Goal: Communication & Community: Ask a question

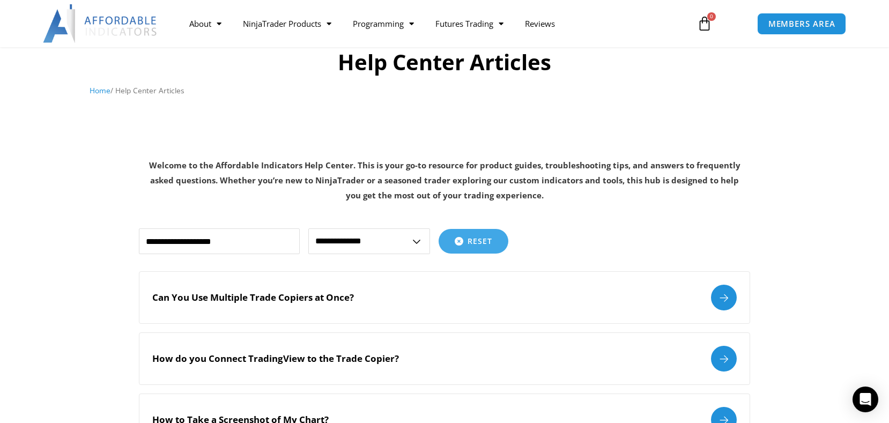
scroll to position [161, 0]
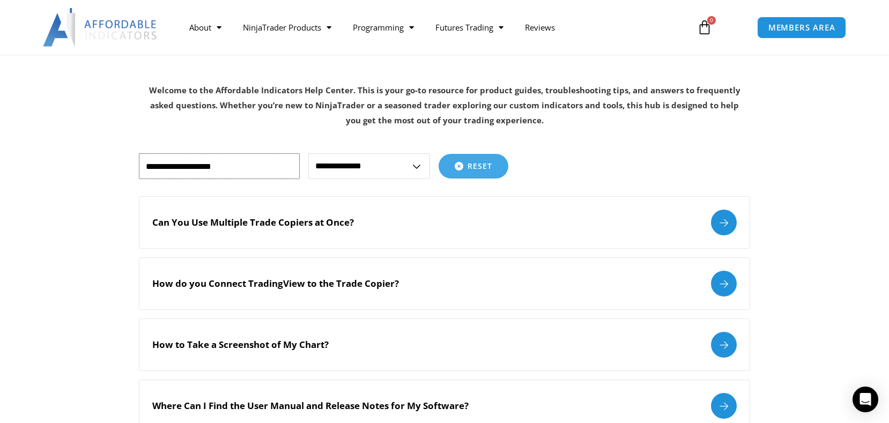
click at [250, 162] on input "text" at bounding box center [219, 166] width 161 height 26
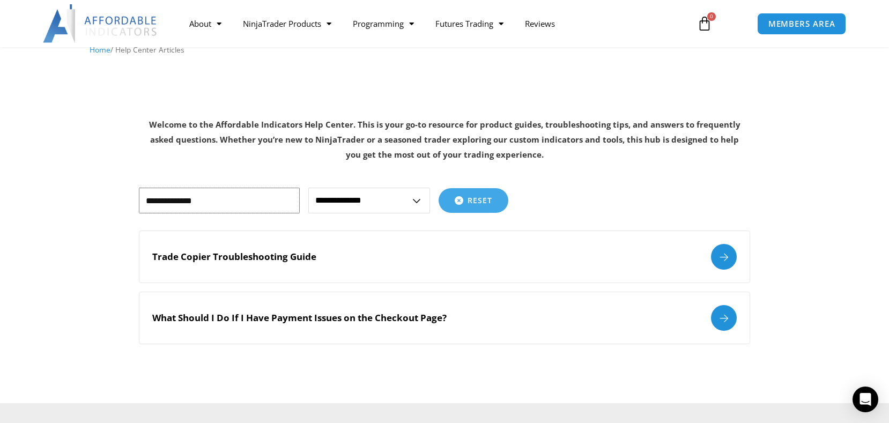
scroll to position [107, 0]
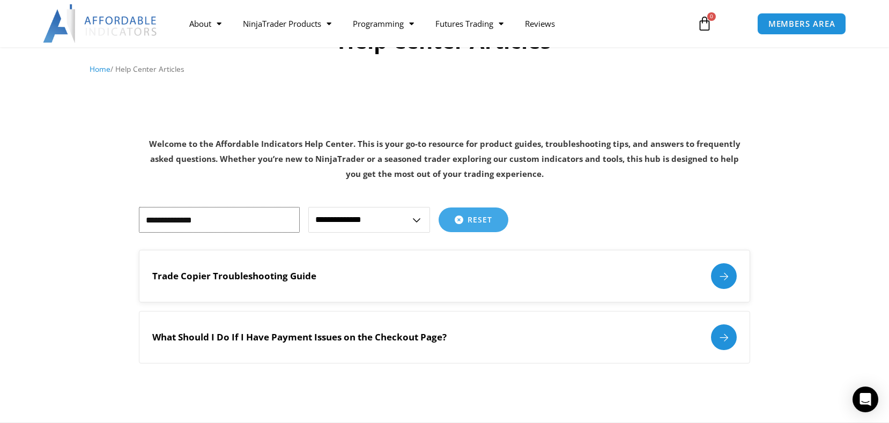
type input "**********"
click at [298, 275] on h2 "Trade Copier Troubleshooting Guide" at bounding box center [234, 276] width 164 height 12
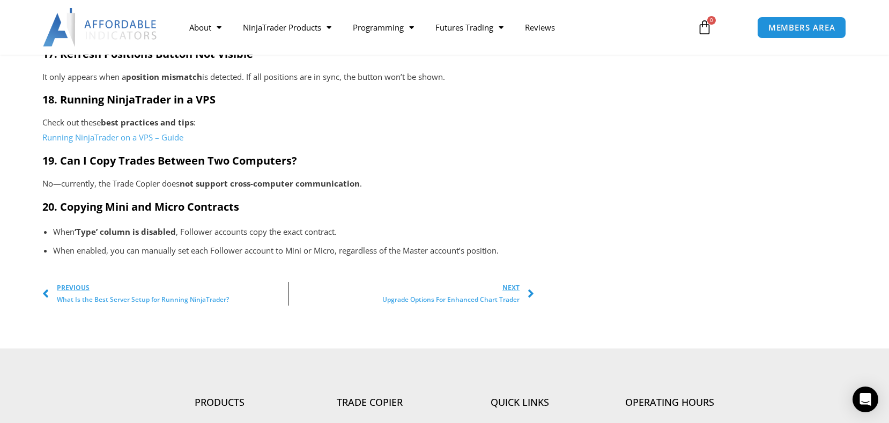
scroll to position [1930, 0]
click at [512, 283] on span "Next" at bounding box center [450, 287] width 137 height 12
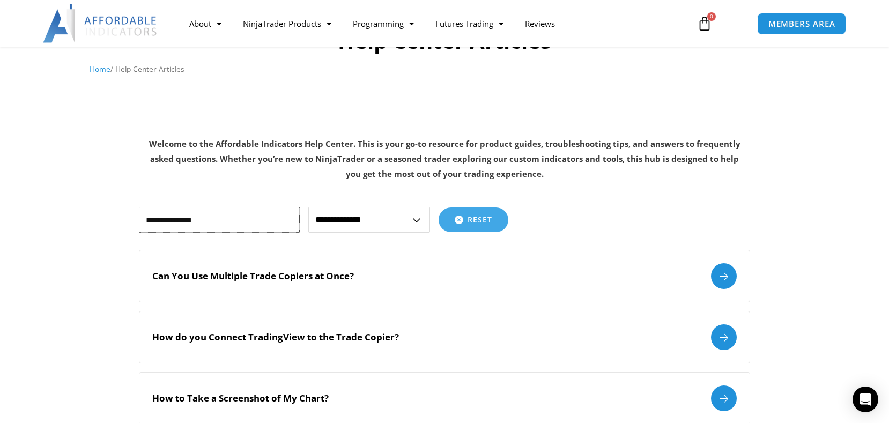
drag, startPoint x: 247, startPoint y: 217, endPoint x: 83, endPoint y: 216, distance: 164.1
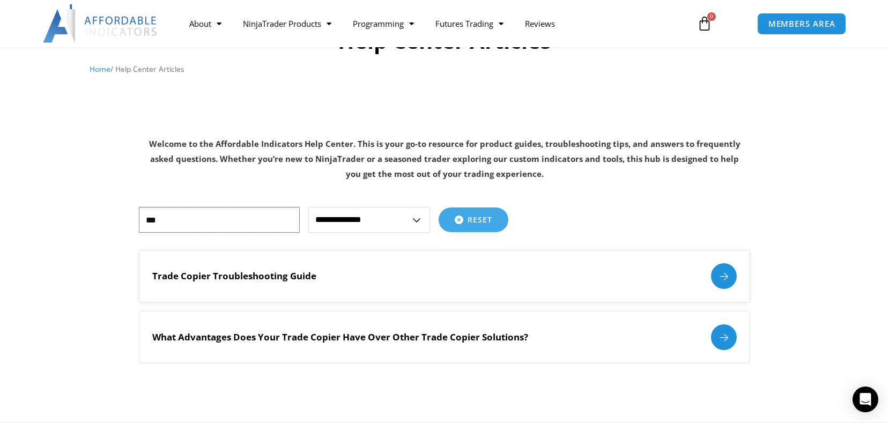
type input "***"
click at [284, 279] on h2 "Trade Copier Troubleshooting Guide" at bounding box center [234, 276] width 164 height 12
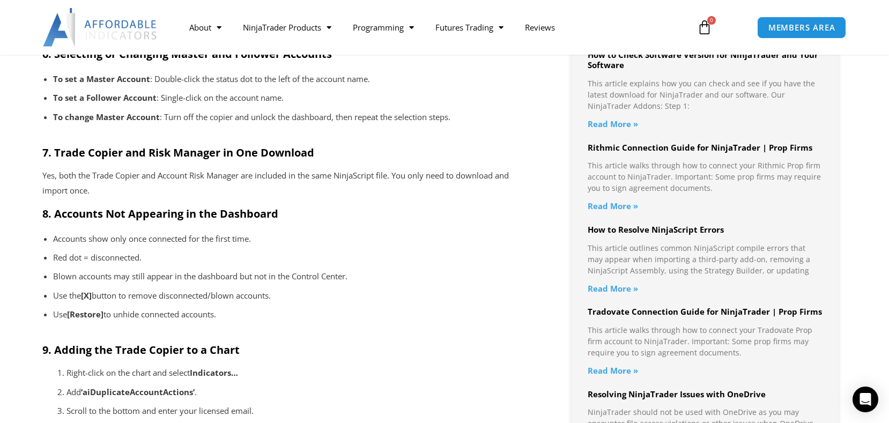
scroll to position [1017, 0]
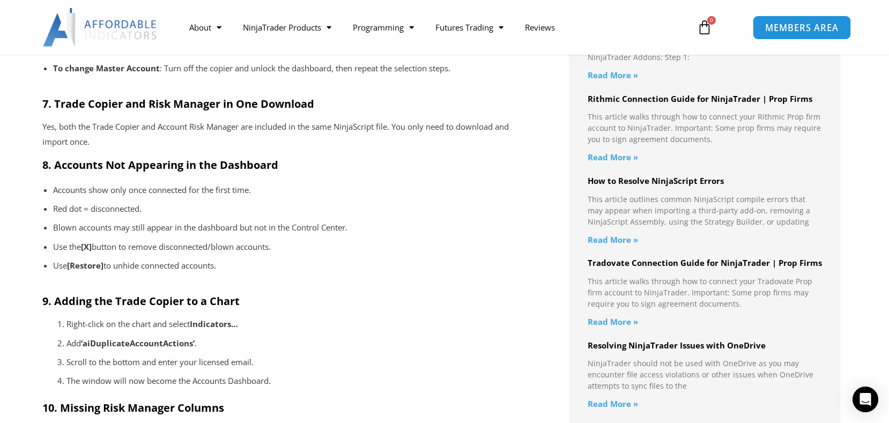
click at [776, 23] on span "MEMBERS AREA" at bounding box center [801, 27] width 73 height 9
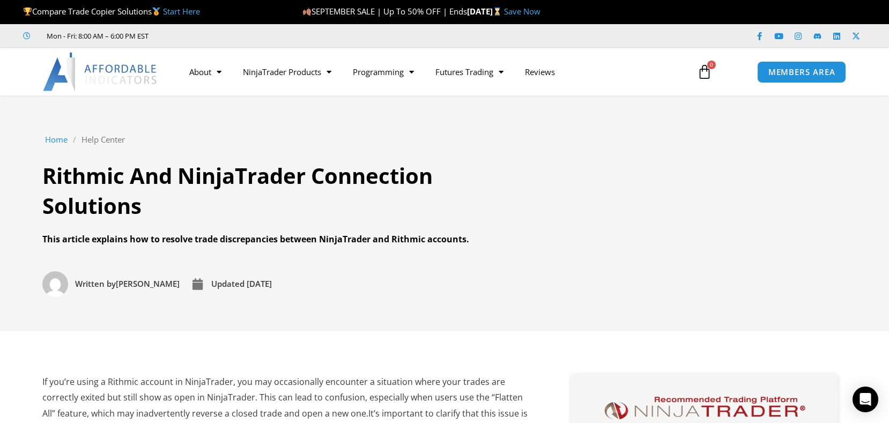
click at [110, 137] on link "Help Center" at bounding box center [103, 139] width 43 height 15
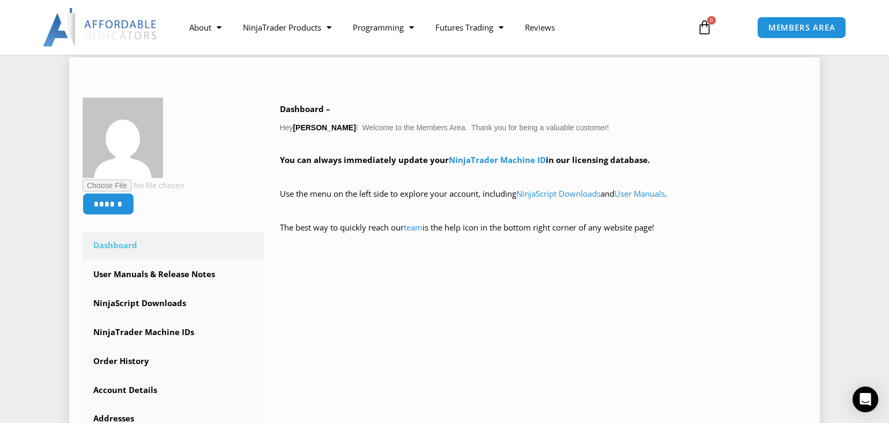
scroll to position [107, 0]
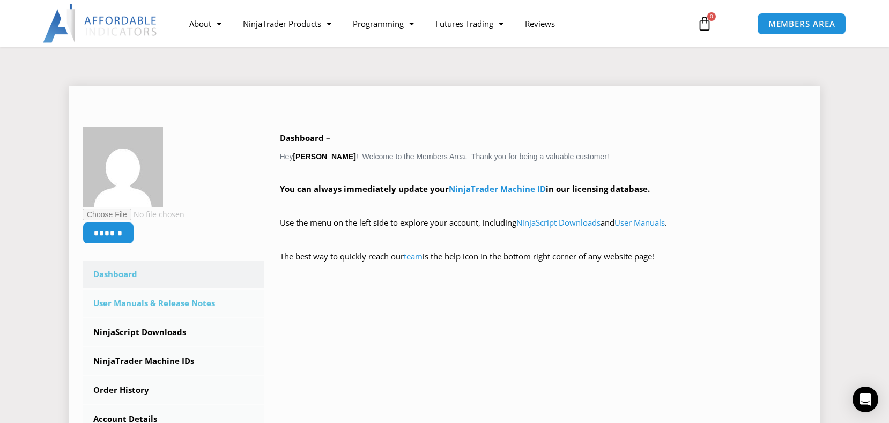
click at [156, 303] on link "User Manuals & Release Notes" at bounding box center [173, 304] width 181 height 28
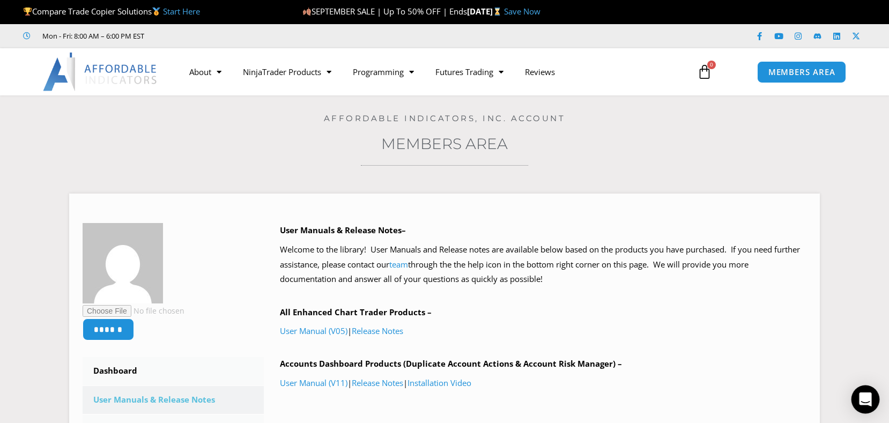
click at [863, 396] on icon "Open Intercom Messenger" at bounding box center [865, 399] width 12 height 14
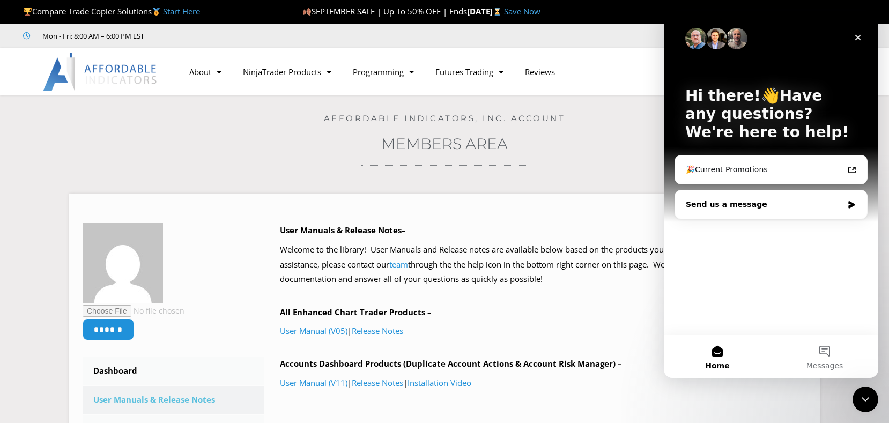
click at [788, 206] on div "Send us a message" at bounding box center [764, 204] width 157 height 11
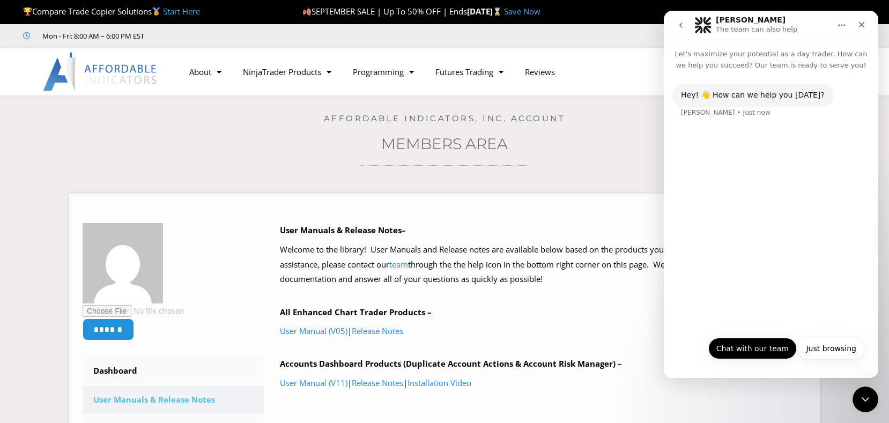
click at [763, 350] on button "Chat with our team" at bounding box center [752, 348] width 88 height 21
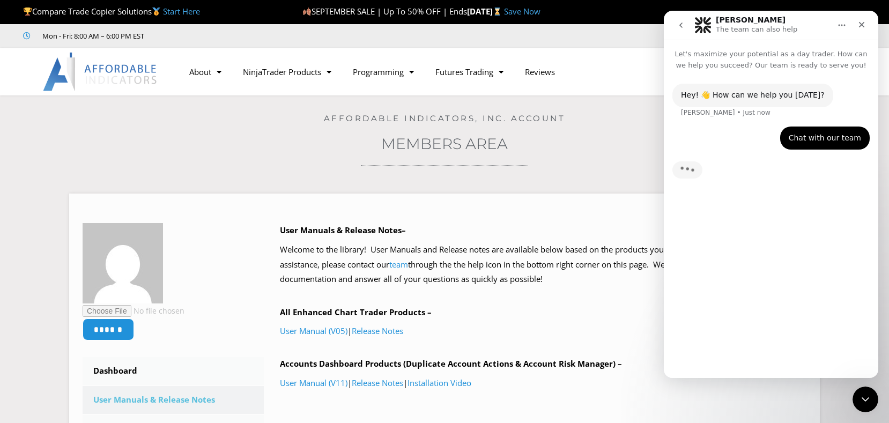
click at [759, 316] on div "Hey! 👋 How can we help you today? Solomon • Just now Chat with our team Richard…" at bounding box center [771, 220] width 214 height 298
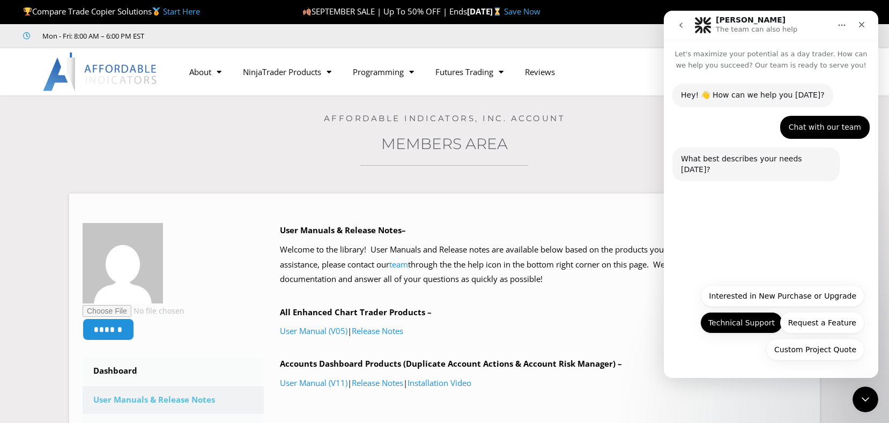
click at [757, 323] on button "Technical Support" at bounding box center [741, 322] width 83 height 21
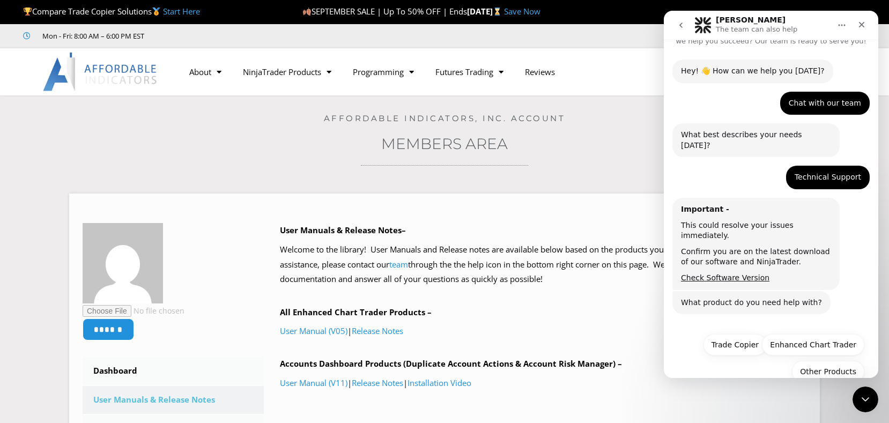
scroll to position [25, 0]
click at [721, 272] on link "Check Software Version" at bounding box center [725, 276] width 88 height 9
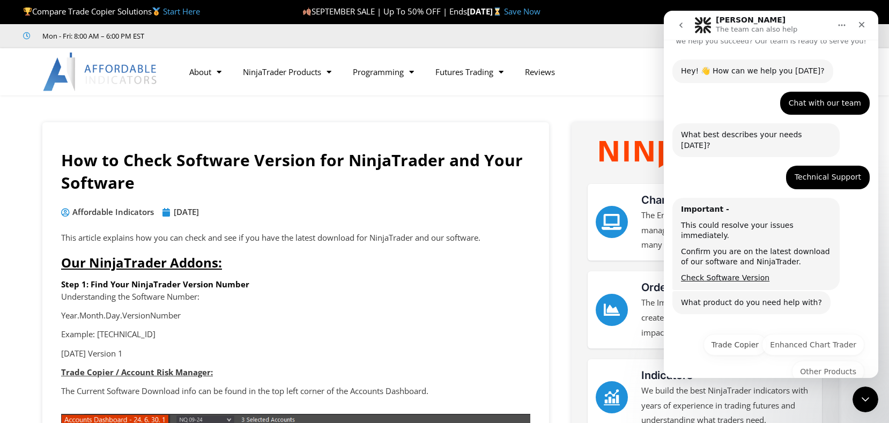
scroll to position [25, 0]
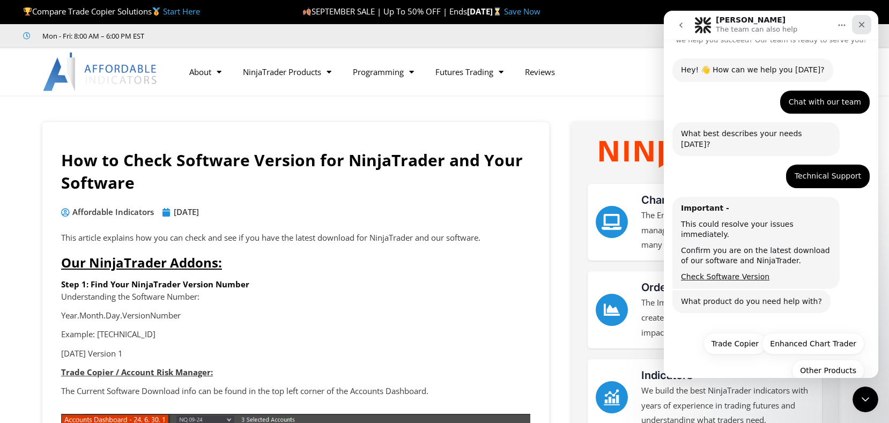
click at [861, 22] on icon "Close" at bounding box center [861, 24] width 9 height 9
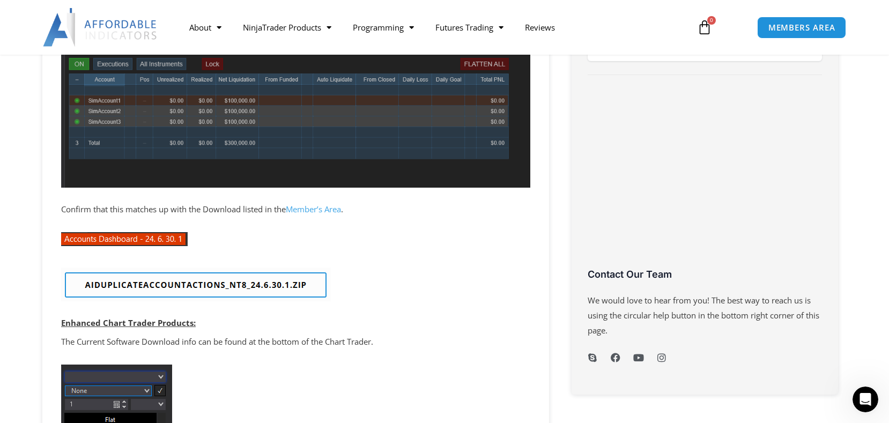
scroll to position [268, 0]
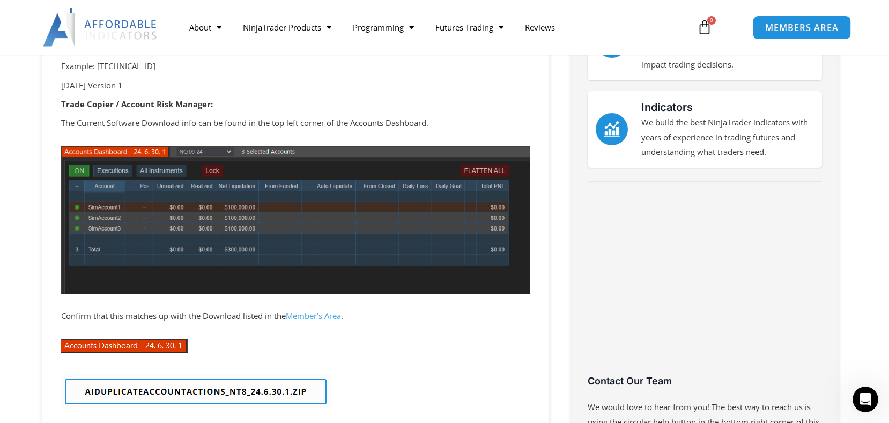
click at [805, 27] on span "MEMBERS AREA" at bounding box center [801, 27] width 73 height 9
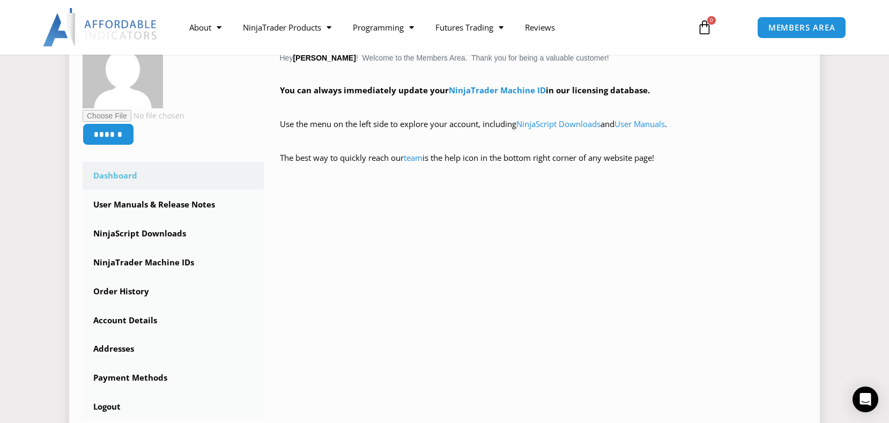
scroll to position [214, 0]
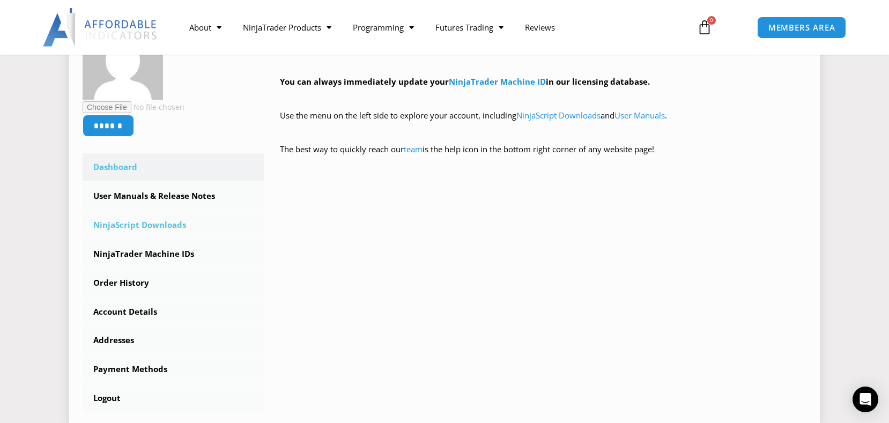
click at [138, 221] on link "NinjaScript Downloads" at bounding box center [173, 225] width 181 height 28
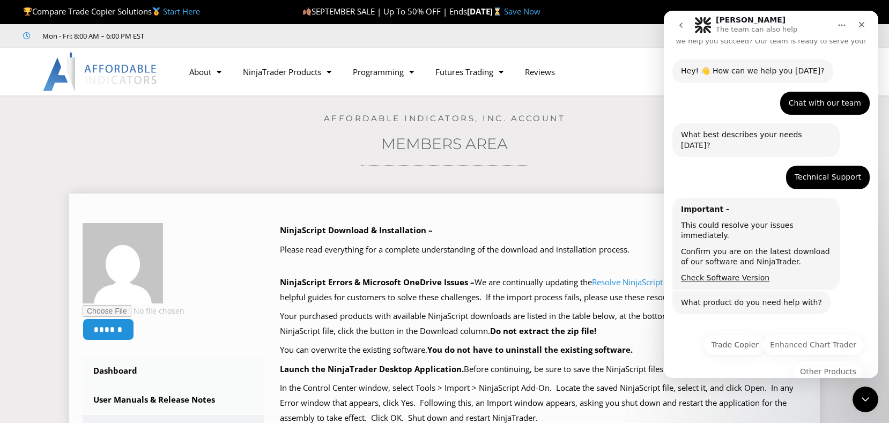
scroll to position [25, 0]
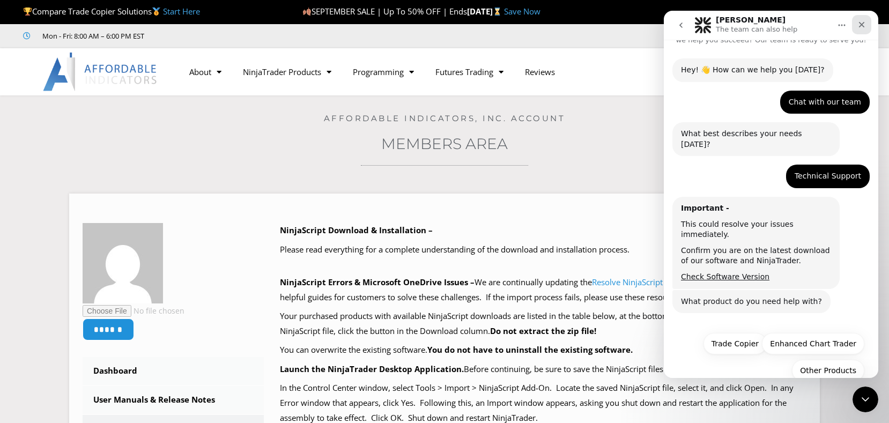
click at [865, 23] on icon "Close" at bounding box center [861, 24] width 9 height 9
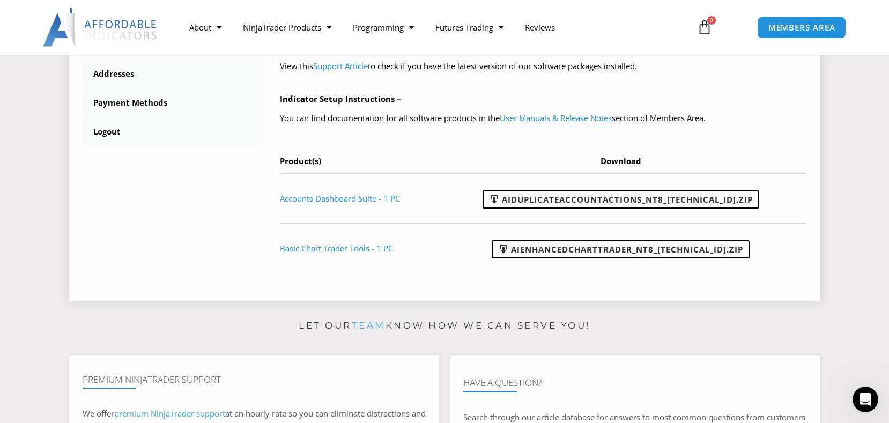
scroll to position [483, 0]
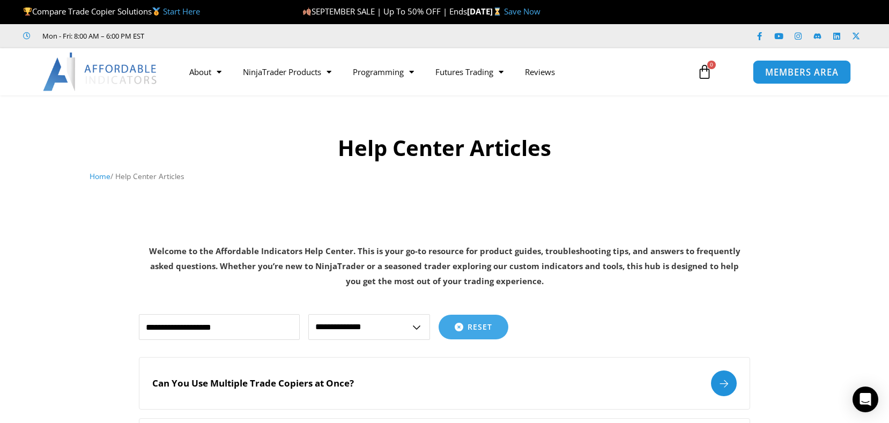
click at [802, 72] on span "MEMBERS AREA" at bounding box center [801, 72] width 73 height 9
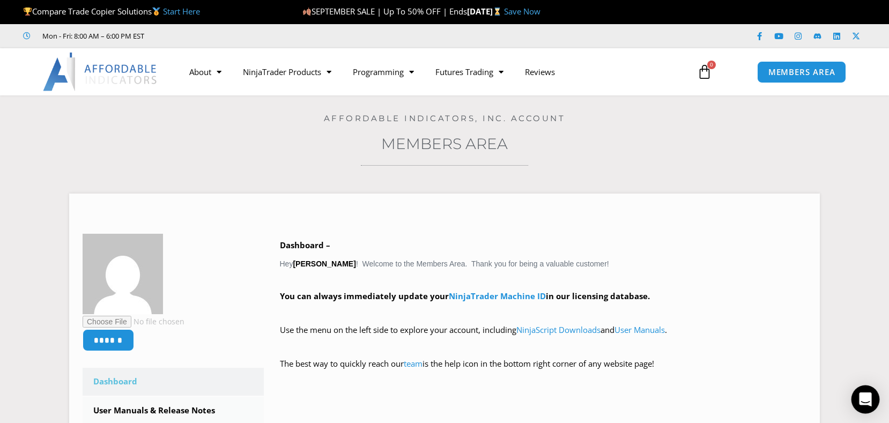
click at [865, 398] on icon "Open Intercom Messenger" at bounding box center [865, 399] width 12 height 14
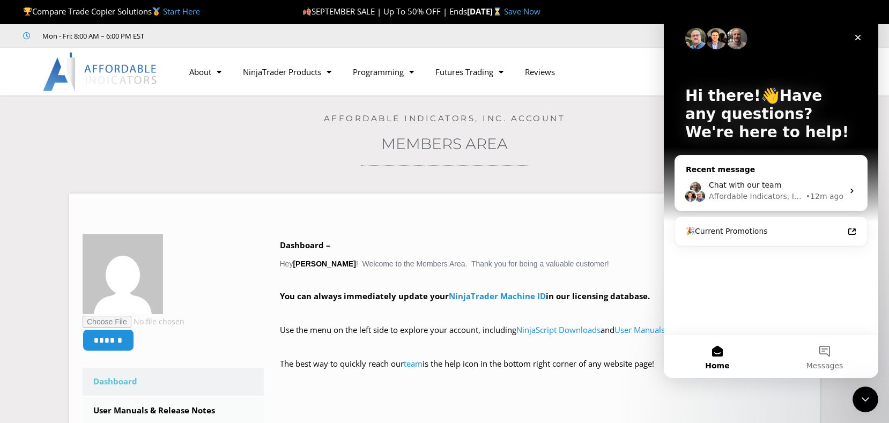
click at [766, 189] on span "Chat with our team" at bounding box center [745, 185] width 72 height 9
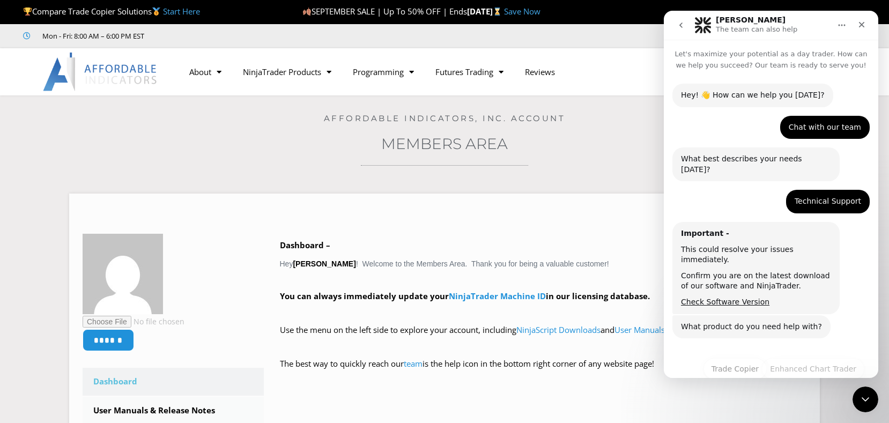
scroll to position [25, 0]
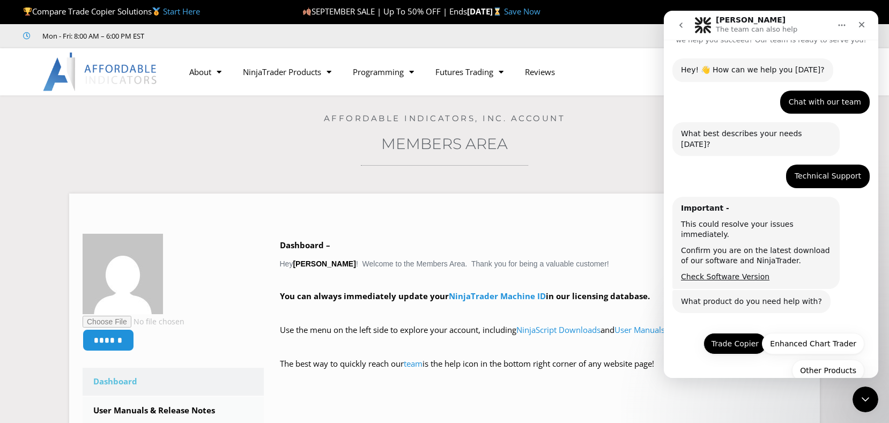
click at [720, 333] on button "Trade Copier" at bounding box center [734, 343] width 63 height 21
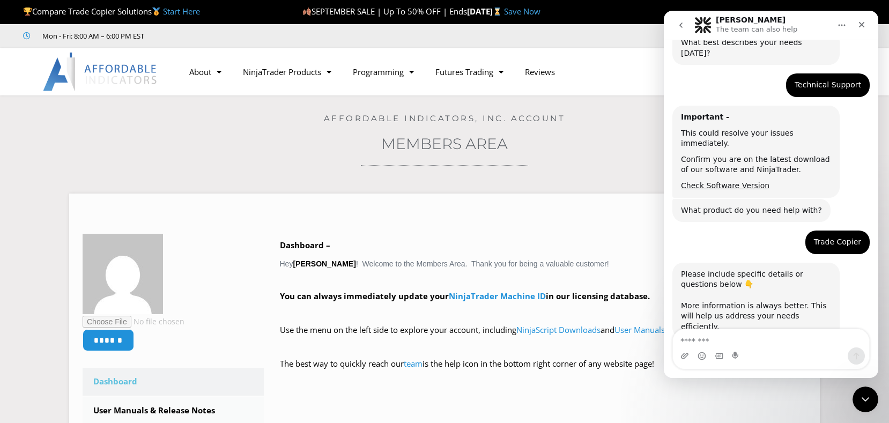
scroll to position [151, 0]
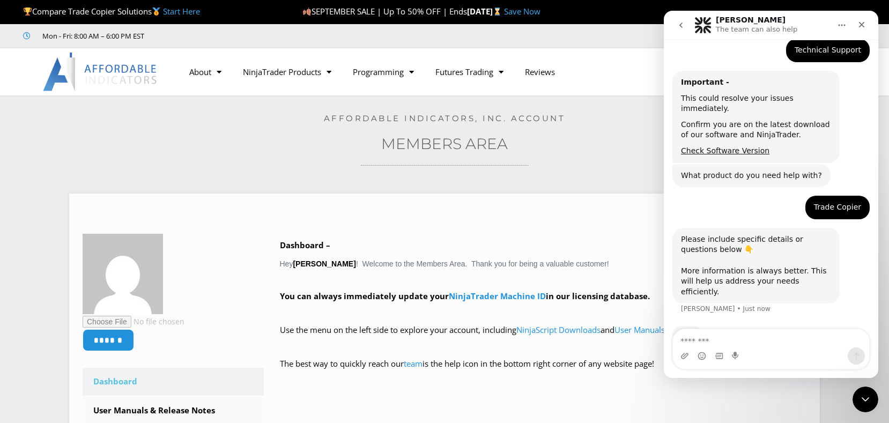
click at [746, 337] on textarea "Message…" at bounding box center [771, 338] width 196 height 18
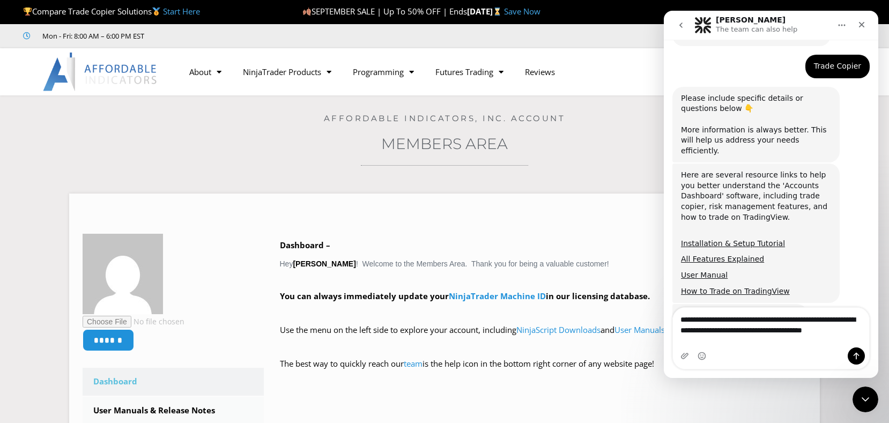
scroll to position [303, 0]
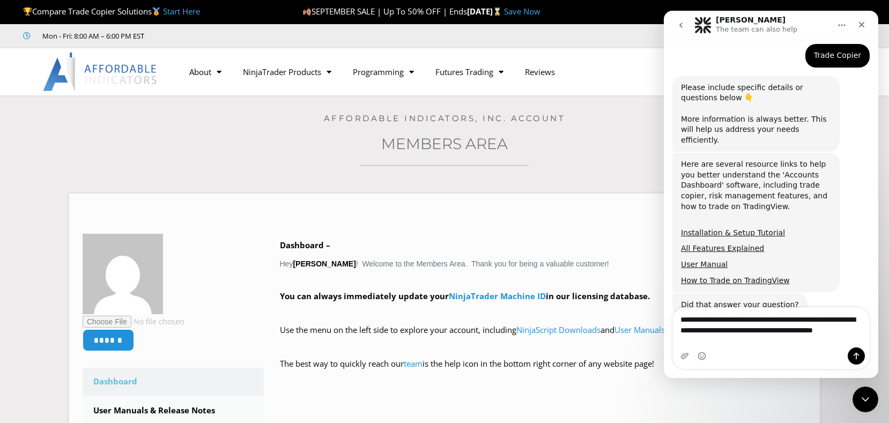
type textarea "**********"
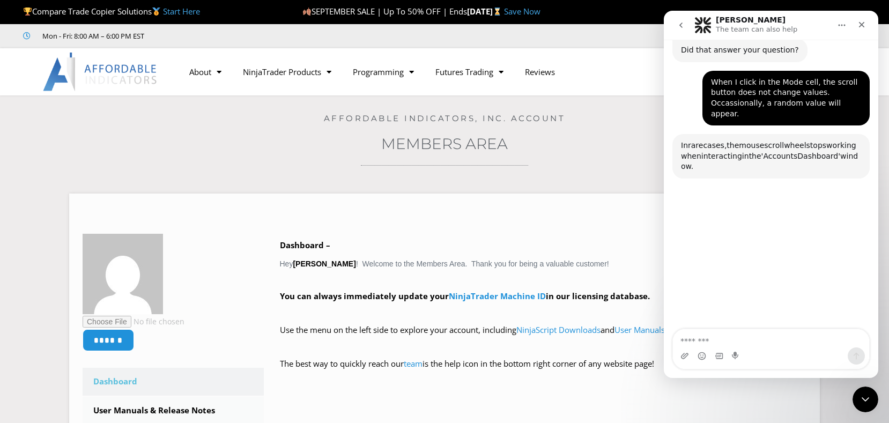
scroll to position [560, 0]
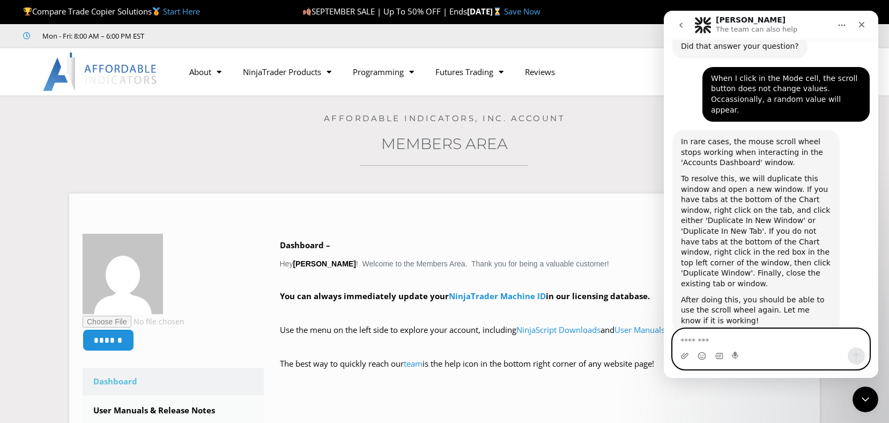
click at [760, 334] on textarea "Message…" at bounding box center [771, 338] width 196 height 18
type textarea "**********"
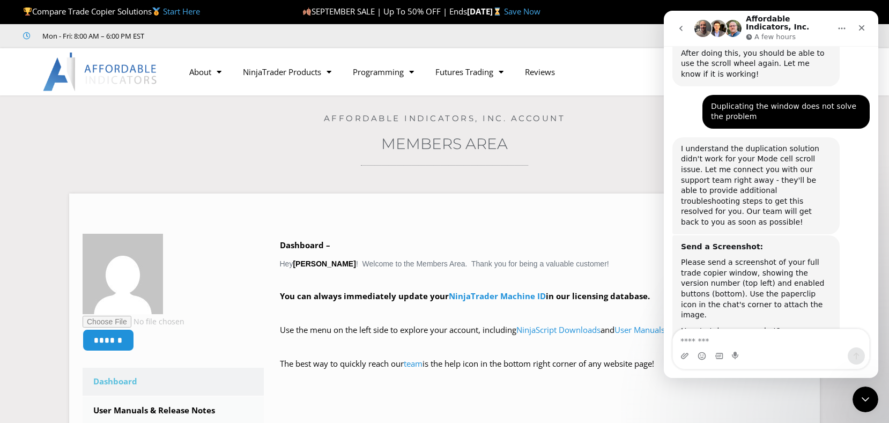
scroll to position [846, 0]
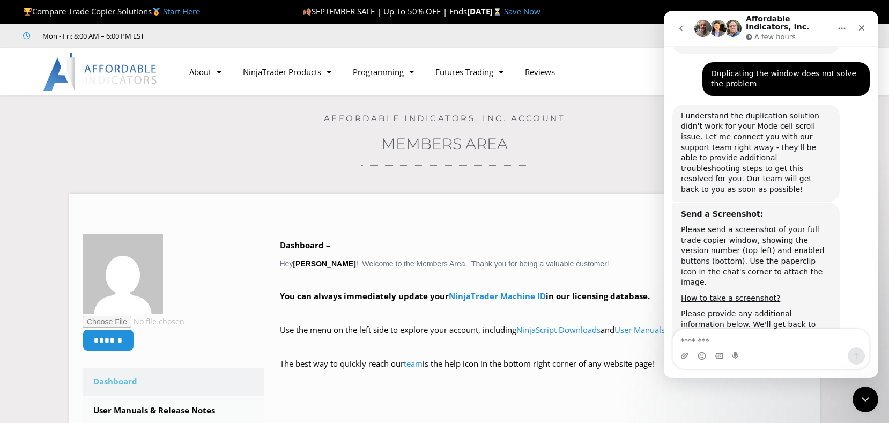
click at [680, 352] on div "Intercom messenger" at bounding box center [771, 355] width 196 height 17
click at [684, 355] on icon "Upload attachment" at bounding box center [684, 356] width 9 height 9
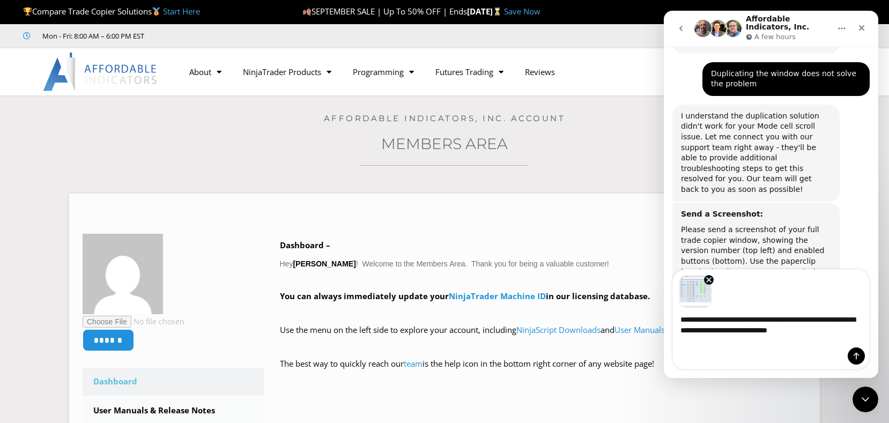
type textarea "**********"
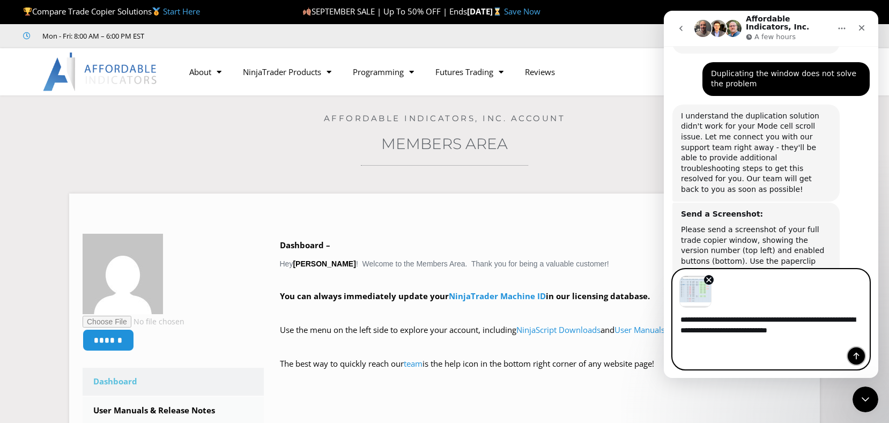
click at [855, 354] on icon "Send a message…" at bounding box center [857, 356] width 6 height 7
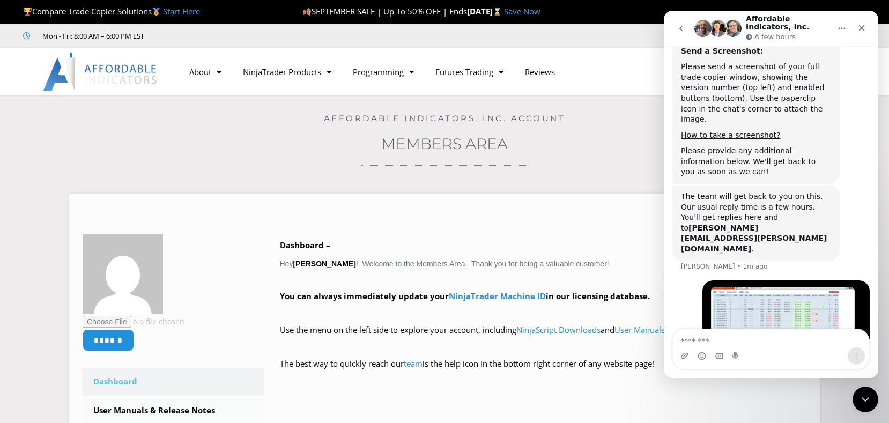
scroll to position [1011, 0]
